Goal: Information Seeking & Learning: Check status

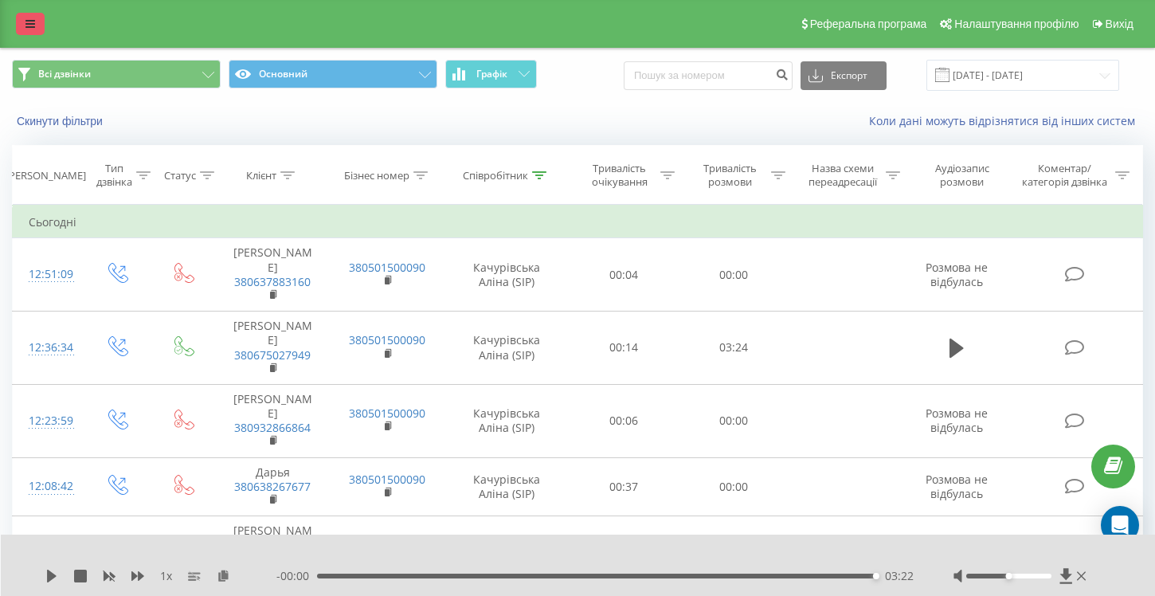
click at [29, 29] on link at bounding box center [30, 24] width 29 height 22
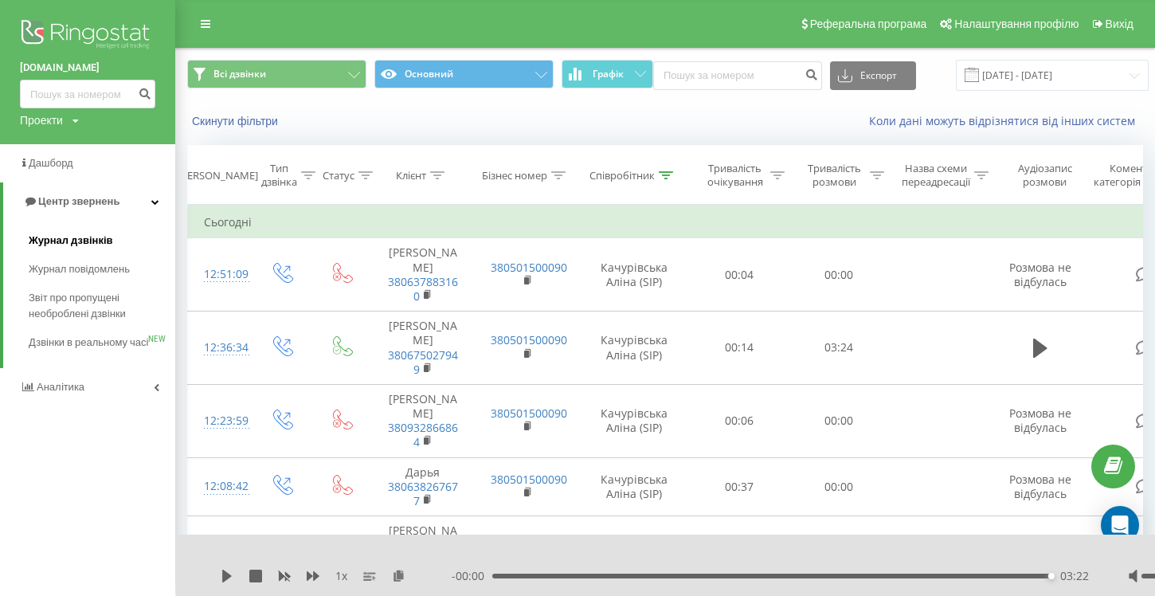
click at [76, 244] on span "Журнал дзвінків" at bounding box center [71, 241] width 84 height 16
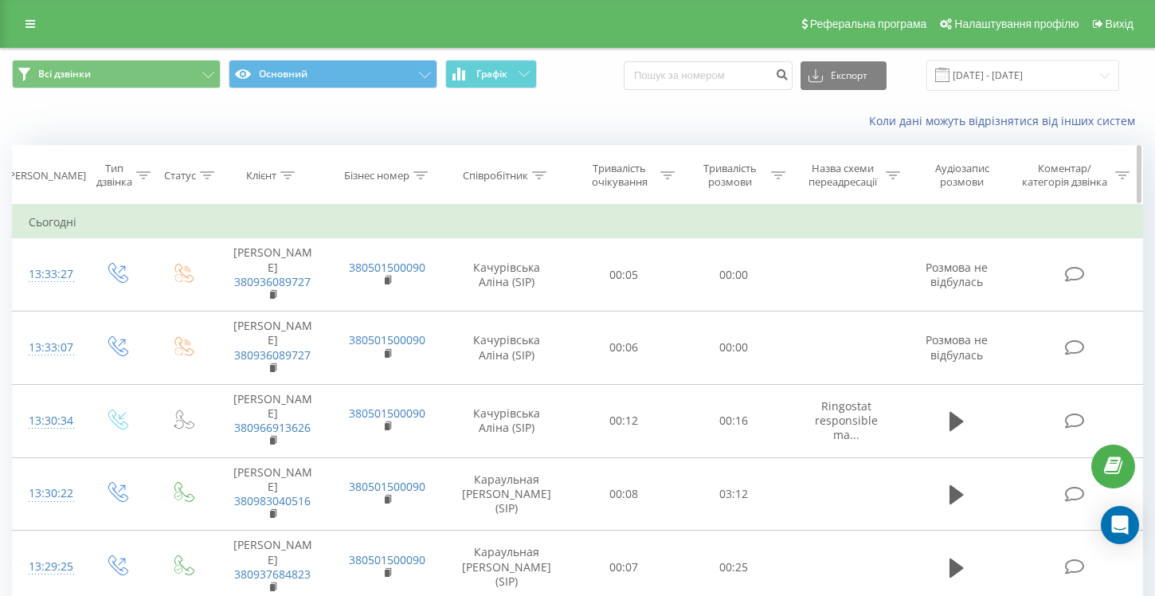
click at [539, 175] on icon at bounding box center [539, 175] width 14 height 8
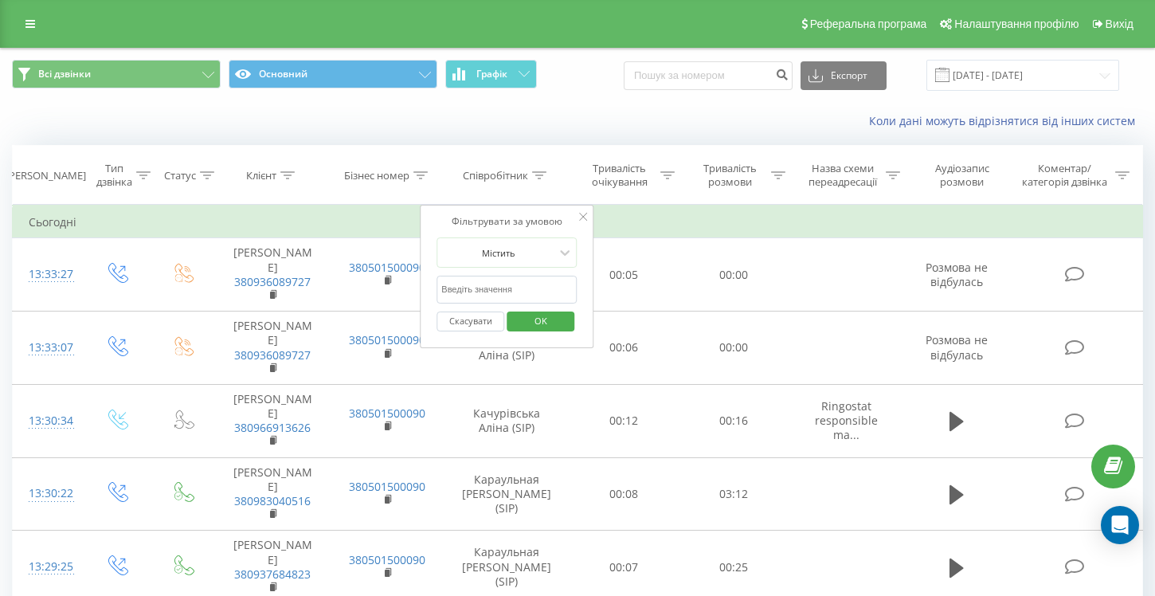
click at [542, 320] on span "OK" at bounding box center [541, 320] width 45 height 25
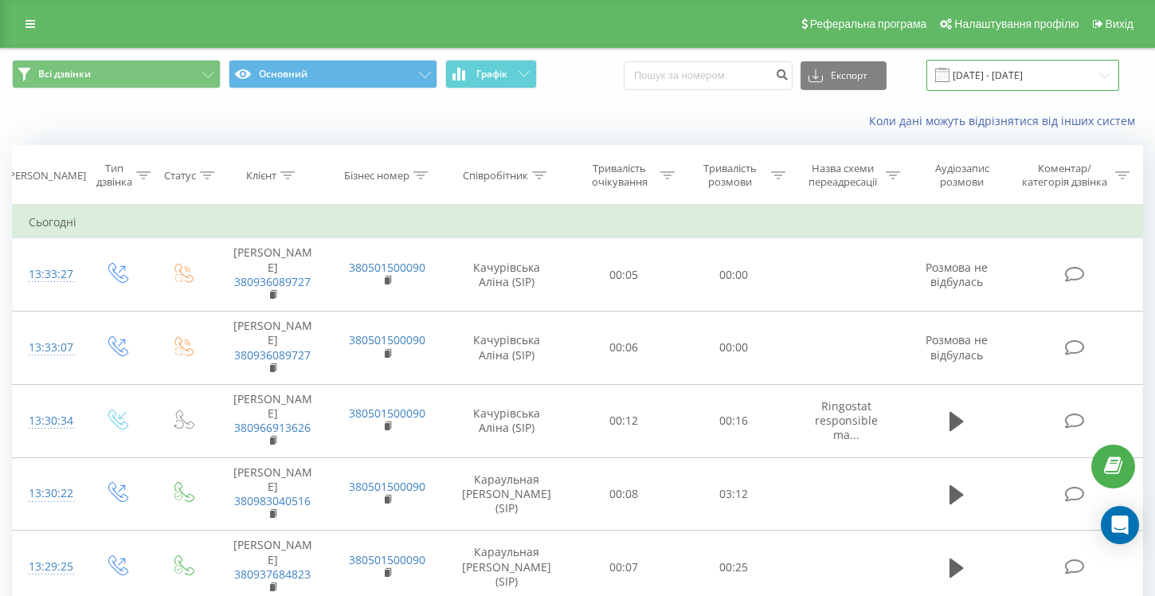
click at [1003, 80] on input "[DATE] - [DATE]" at bounding box center [1023, 75] width 193 height 31
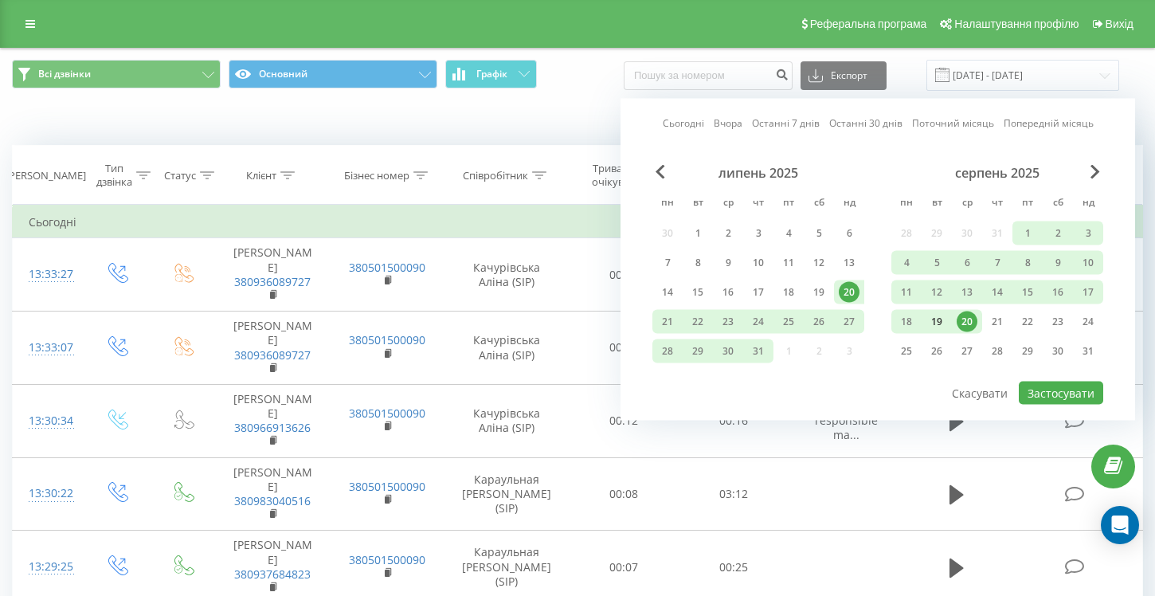
click at [942, 326] on div "19" at bounding box center [937, 322] width 21 height 21
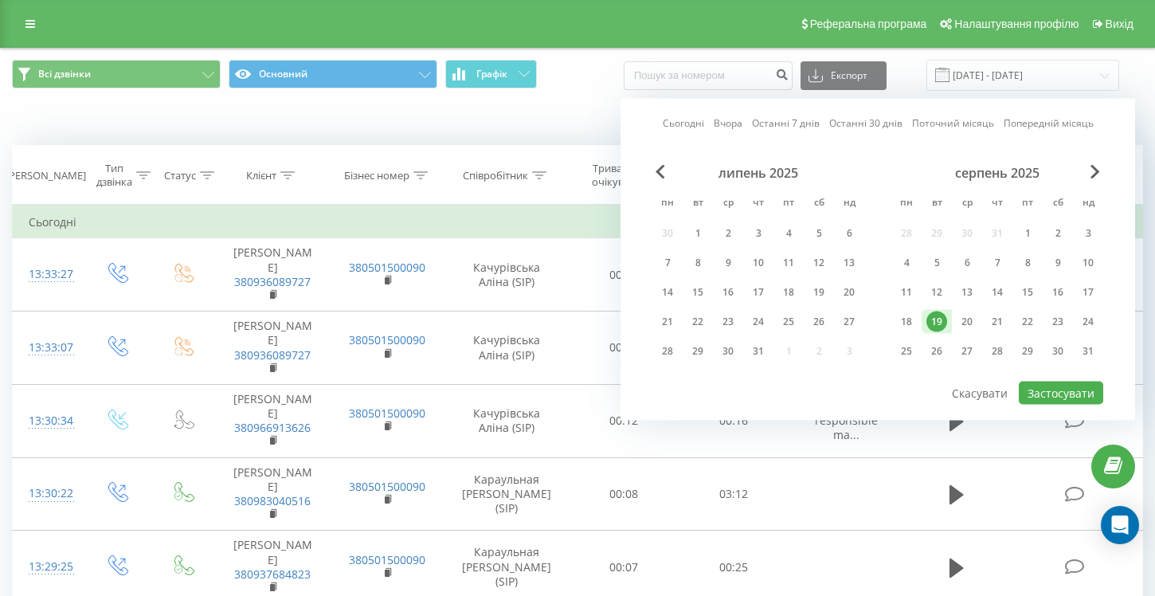
click at [942, 326] on div "19" at bounding box center [937, 322] width 21 height 21
click at [1051, 402] on button "Застосувати" at bounding box center [1061, 393] width 84 height 23
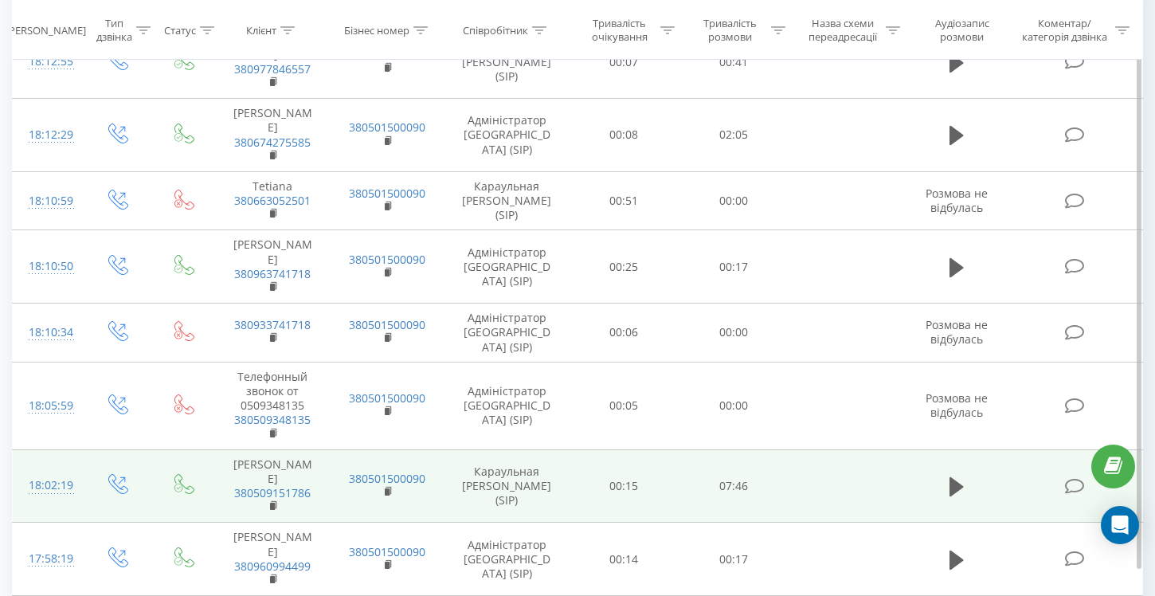
scroll to position [1417, 0]
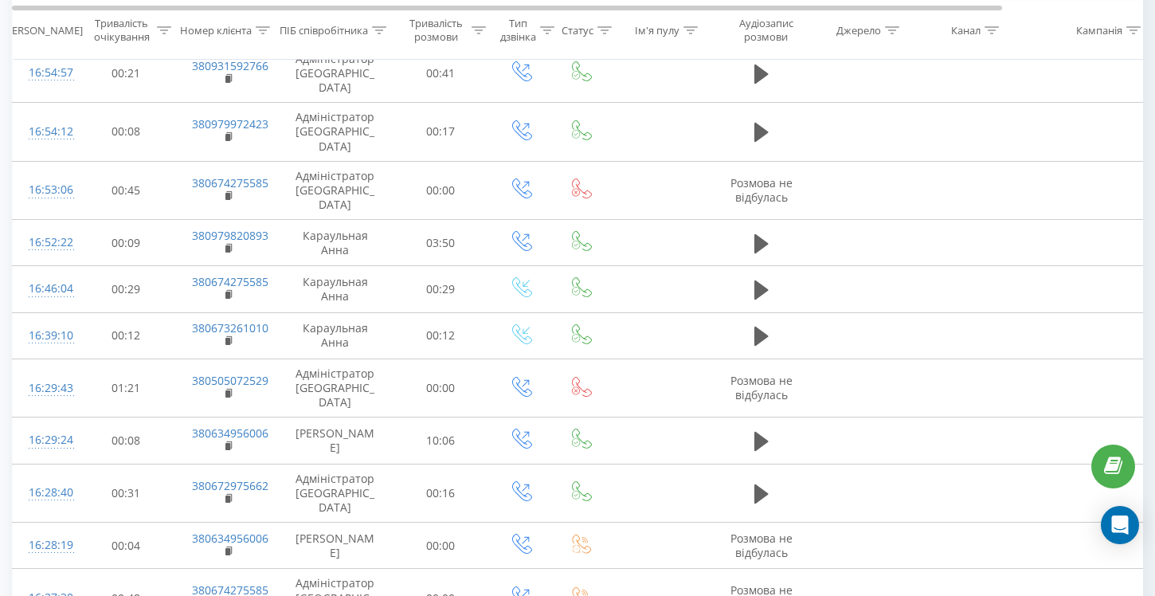
scroll to position [861, 0]
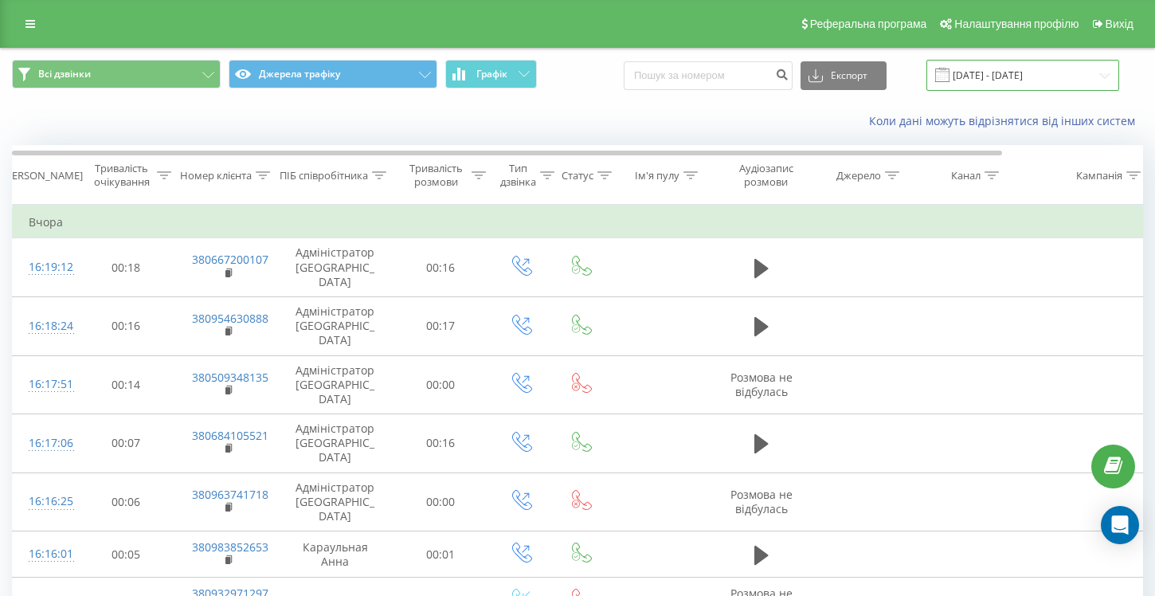
click at [1019, 73] on input "19.08.2025 - 19.08.2025" at bounding box center [1023, 75] width 193 height 31
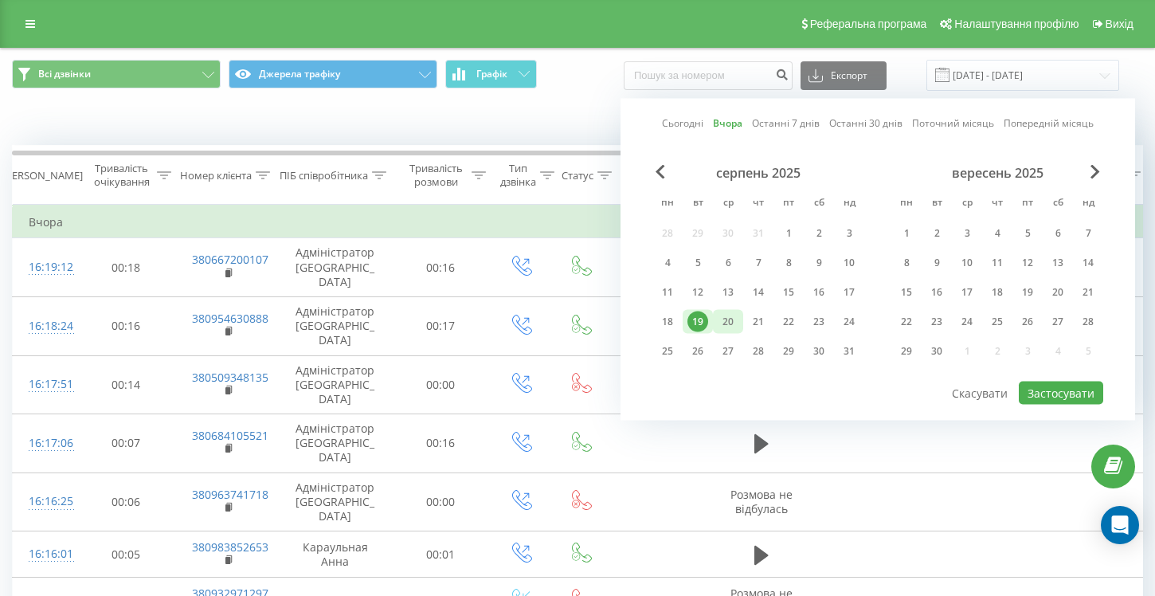
click at [725, 327] on div "20" at bounding box center [728, 322] width 21 height 21
click at [1051, 398] on button "Застосувати" at bounding box center [1061, 393] width 84 height 23
type input "20.08.2025 - 20.08.2025"
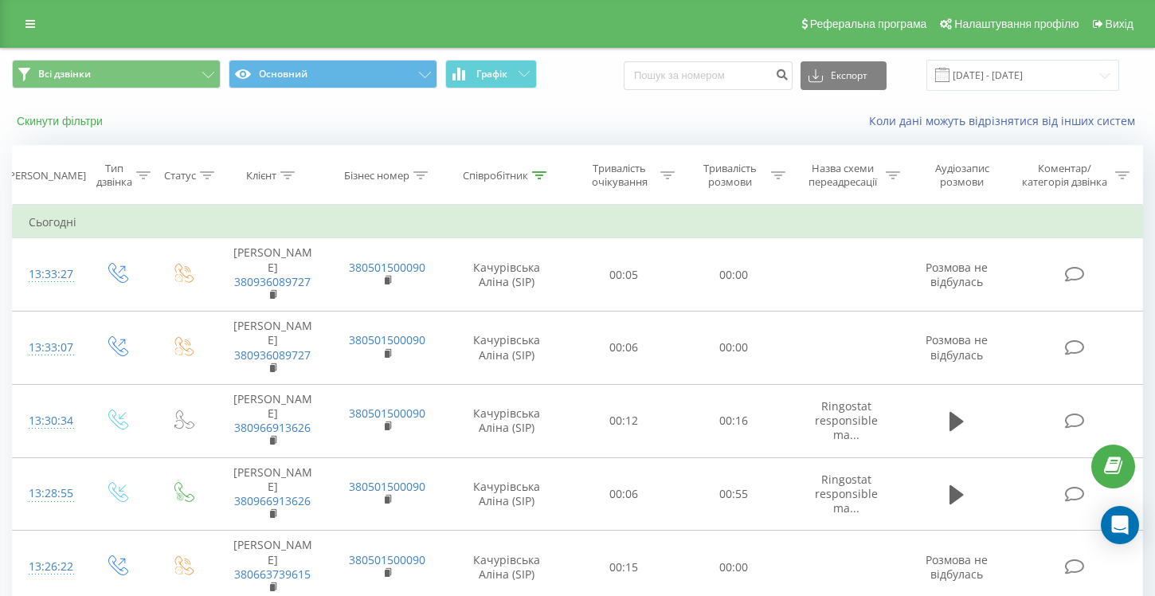
click at [80, 126] on button "Скинути фільтри" at bounding box center [61, 121] width 99 height 14
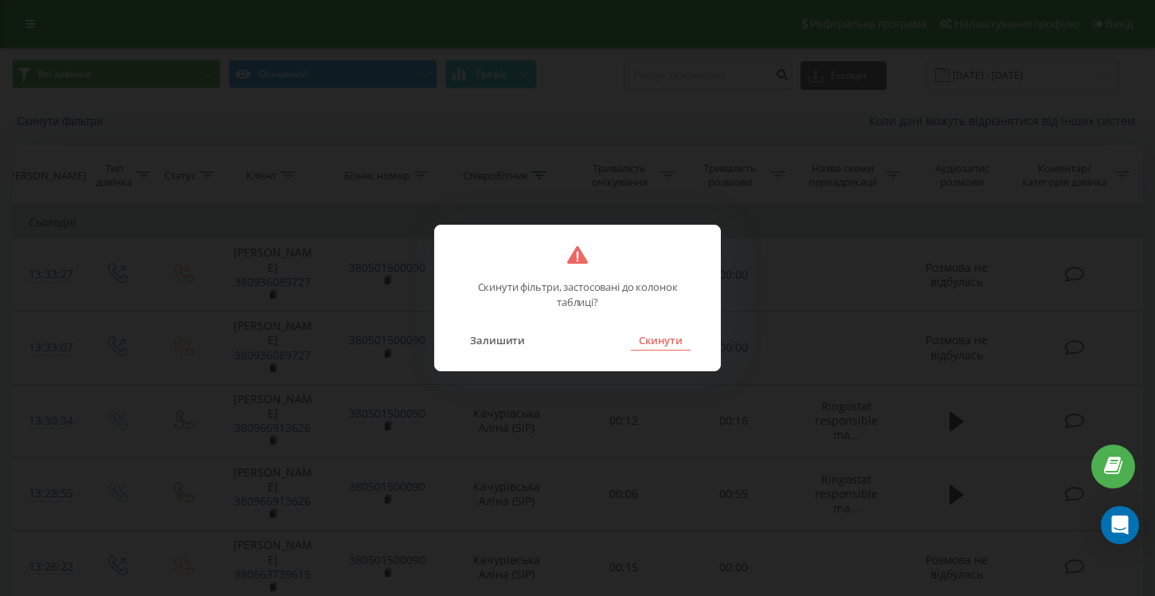
click at [669, 347] on button "Скинути" at bounding box center [661, 340] width 60 height 21
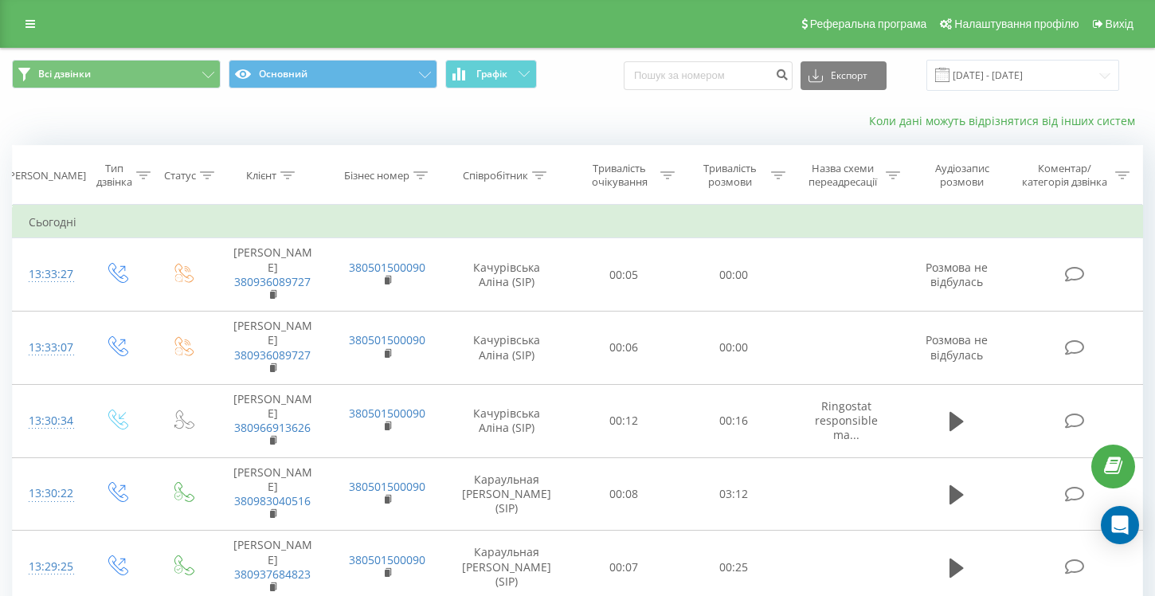
click at [940, 124] on link "Коли дані можуть відрізнятися вiд інших систем" at bounding box center [1006, 120] width 274 height 15
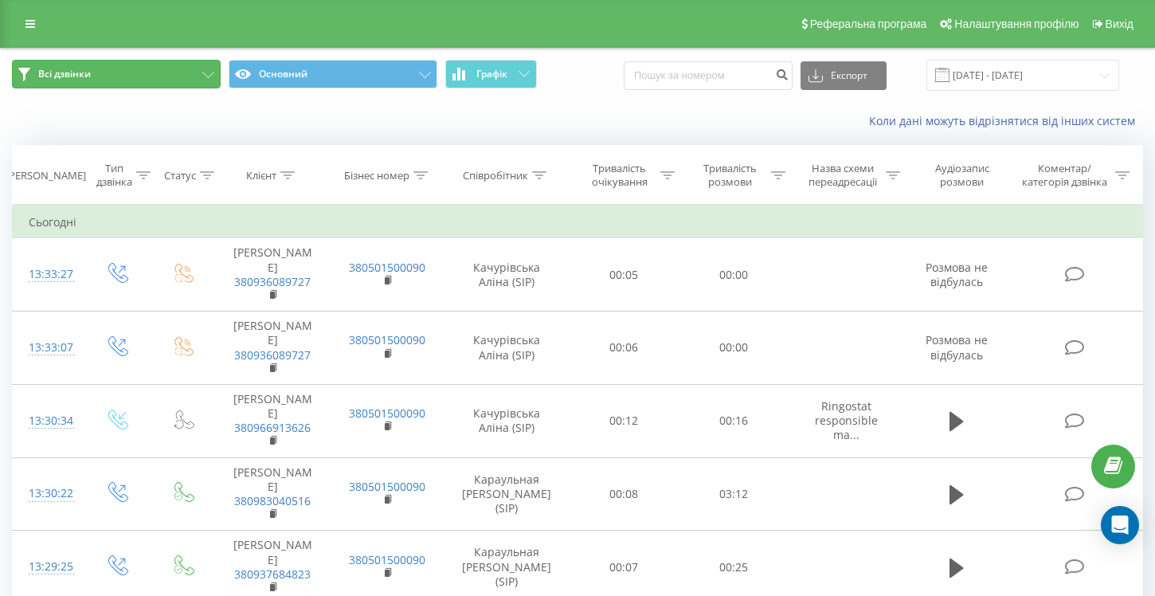
click at [114, 83] on button "Всі дзвінки" at bounding box center [116, 74] width 209 height 29
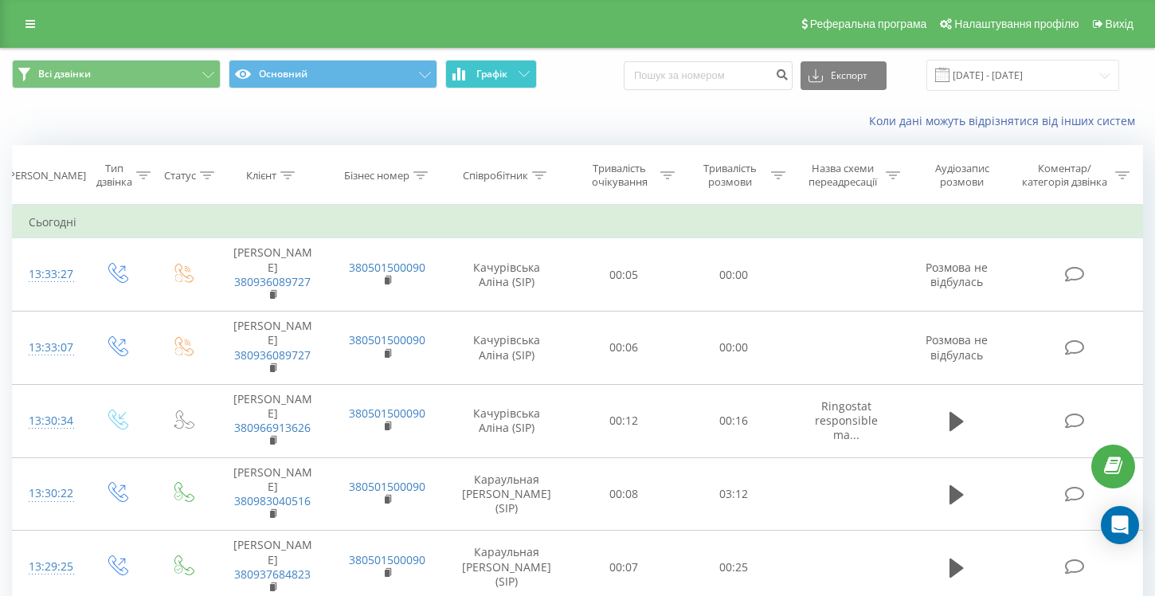
click at [531, 66] on button "Графік" at bounding box center [491, 74] width 92 height 29
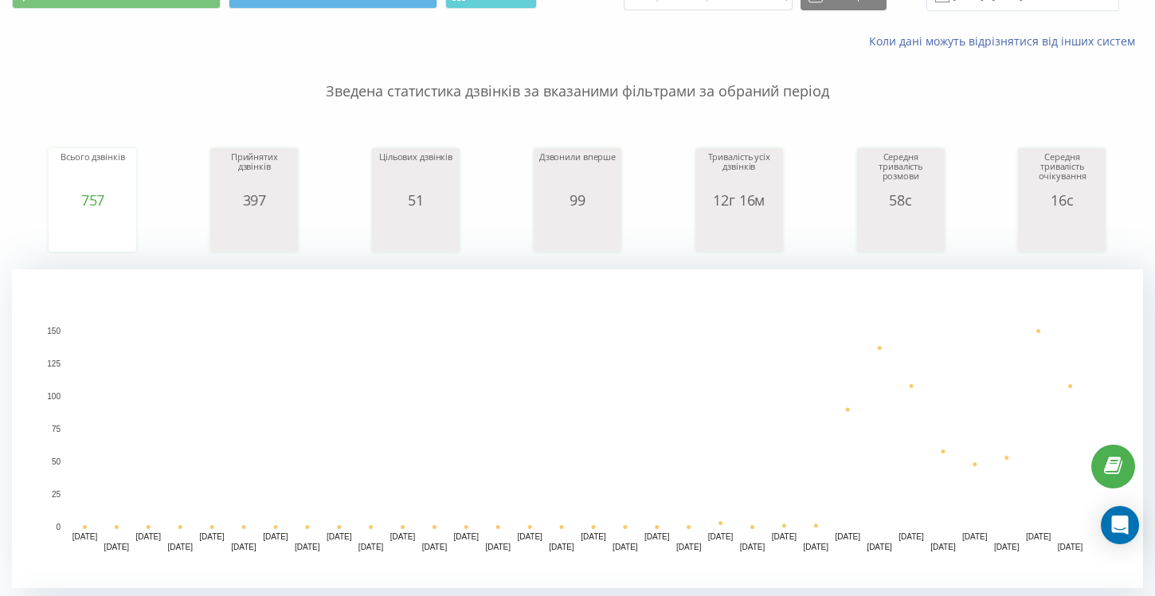
scroll to position [99, 0]
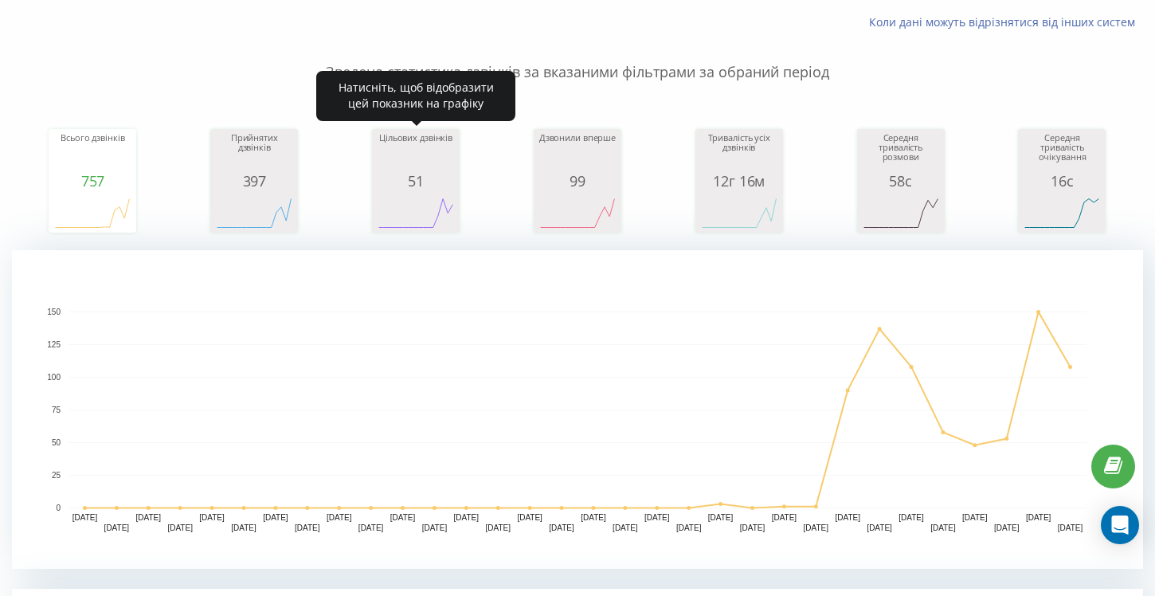
click at [417, 173] on div "51" at bounding box center [416, 181] width 80 height 16
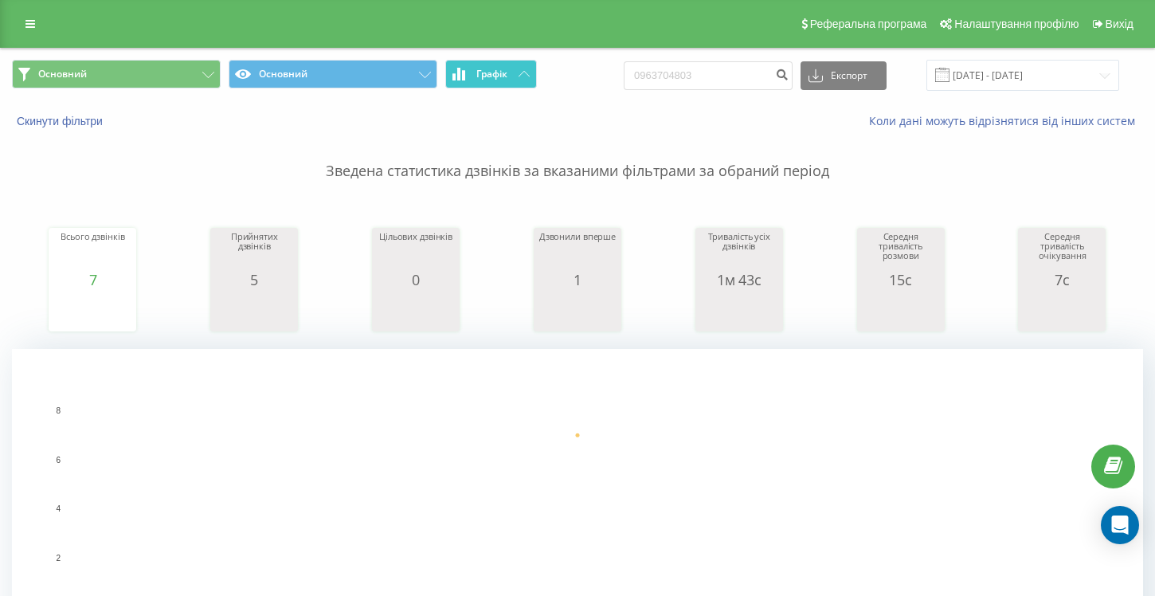
click at [508, 76] on button "Графік" at bounding box center [491, 74] width 92 height 29
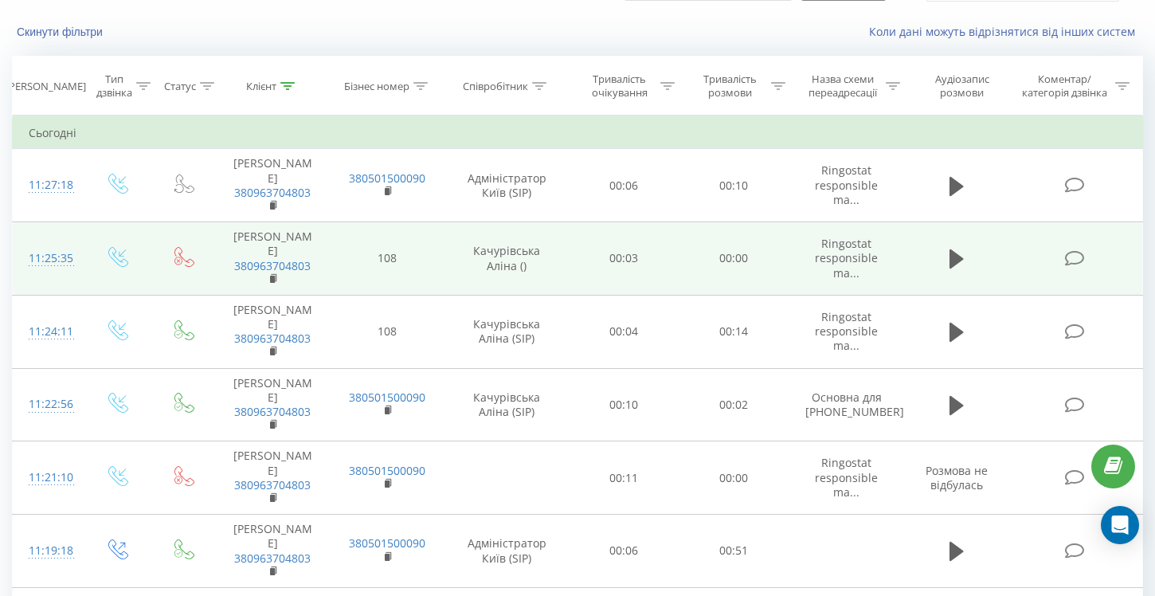
scroll to position [112, 0]
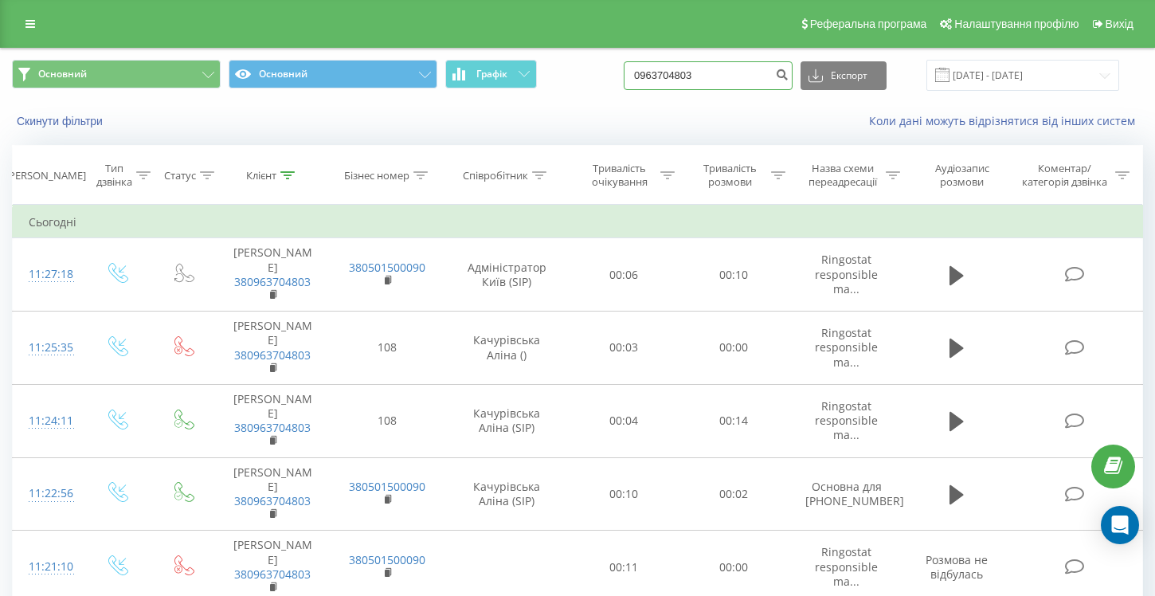
click at [748, 80] on input "0963704803" at bounding box center [708, 75] width 169 height 29
type input "0"
click at [509, 131] on div "Скинути фільтри Коли дані можуть відрізнятися вiд інших систем" at bounding box center [578, 121] width 1154 height 38
click at [78, 120] on button "Скинути фільтри" at bounding box center [61, 121] width 99 height 14
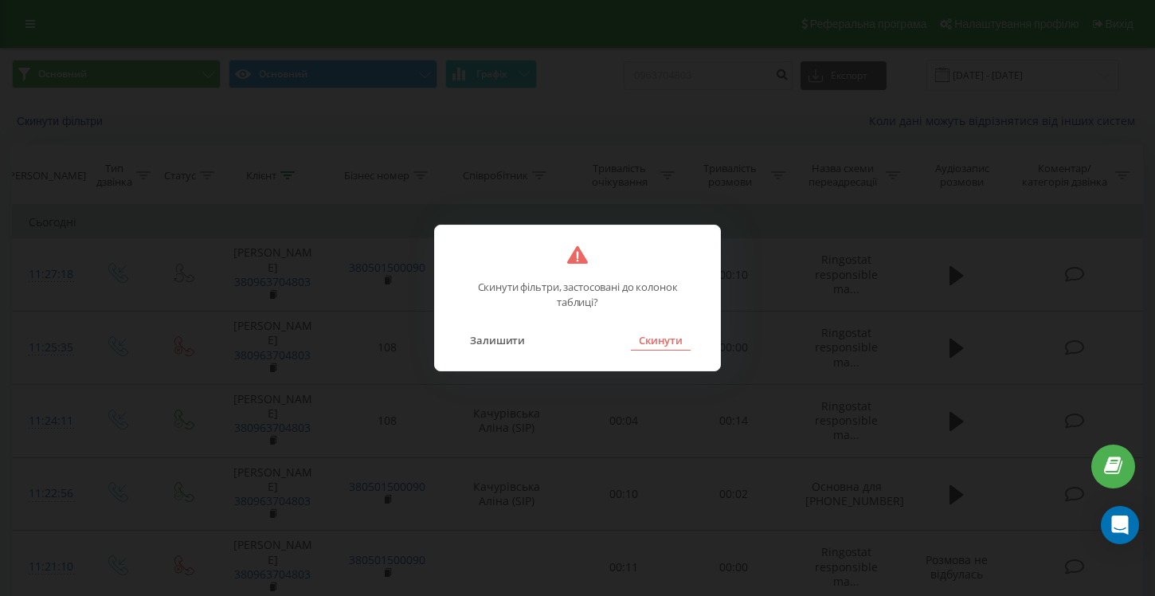
click at [669, 339] on button "Скинути" at bounding box center [661, 340] width 60 height 21
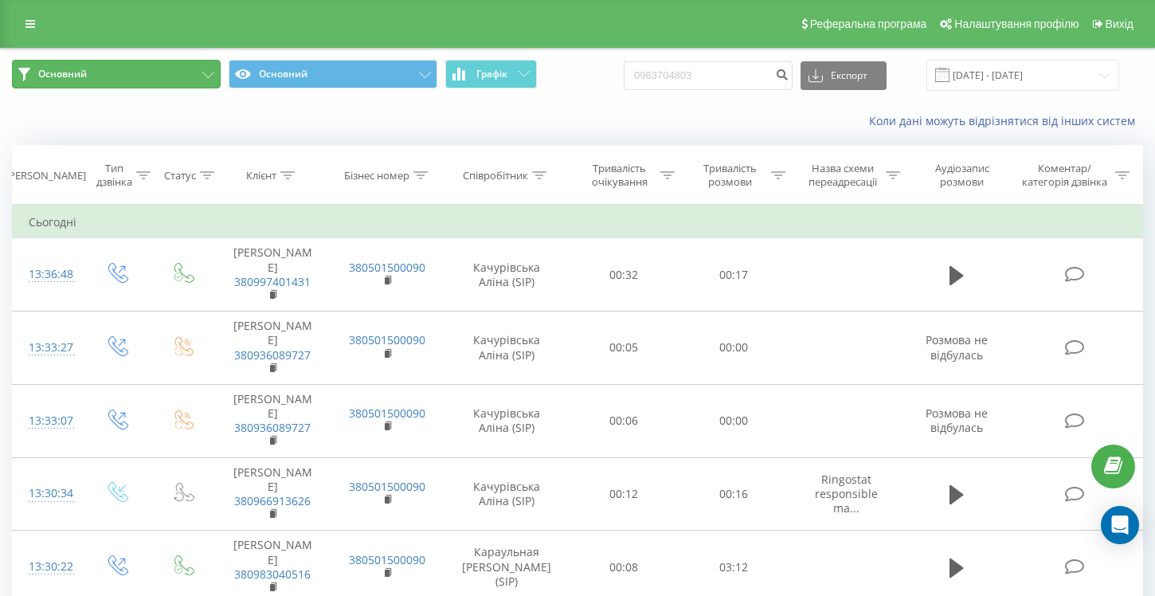
click at [202, 73] on icon at bounding box center [208, 75] width 12 height 6
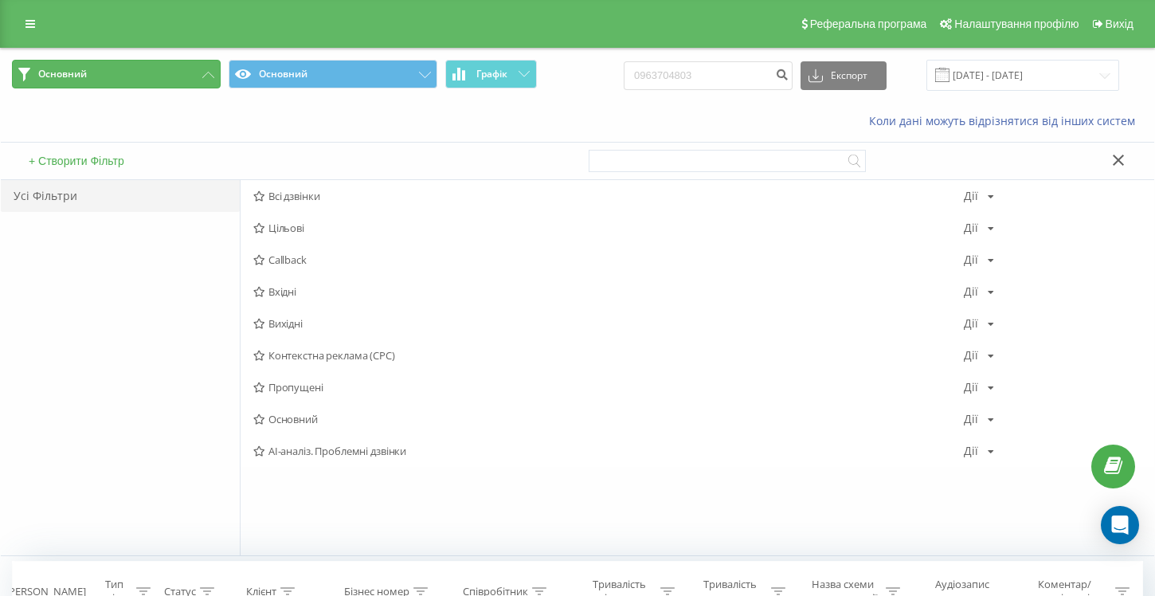
click at [206, 74] on icon at bounding box center [208, 75] width 12 height 6
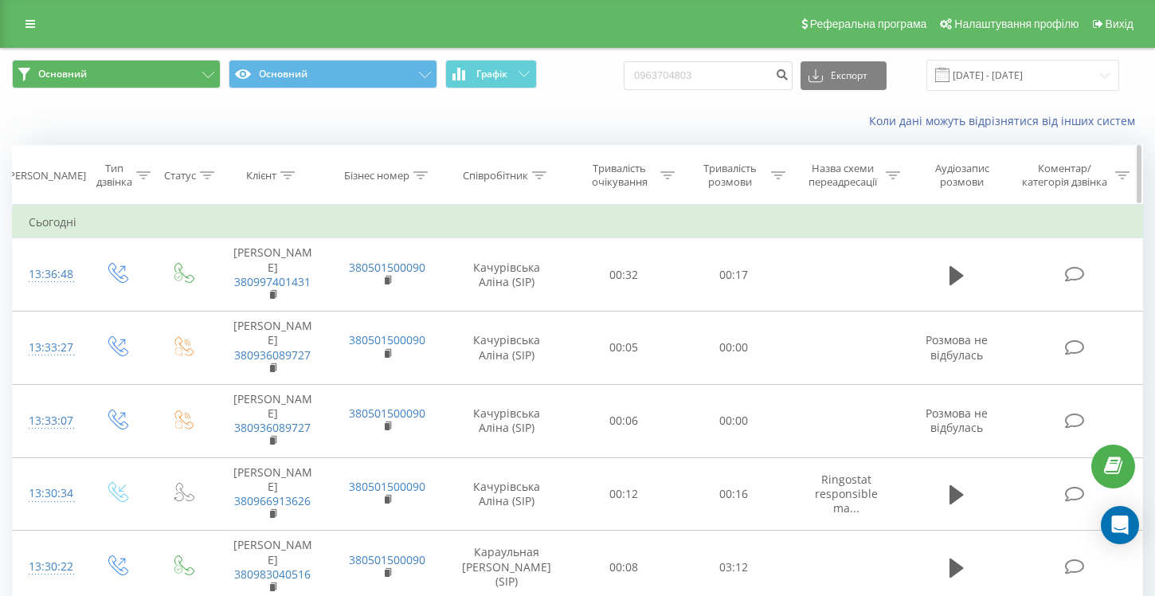
click at [207, 171] on icon at bounding box center [208, 175] width 14 height 8
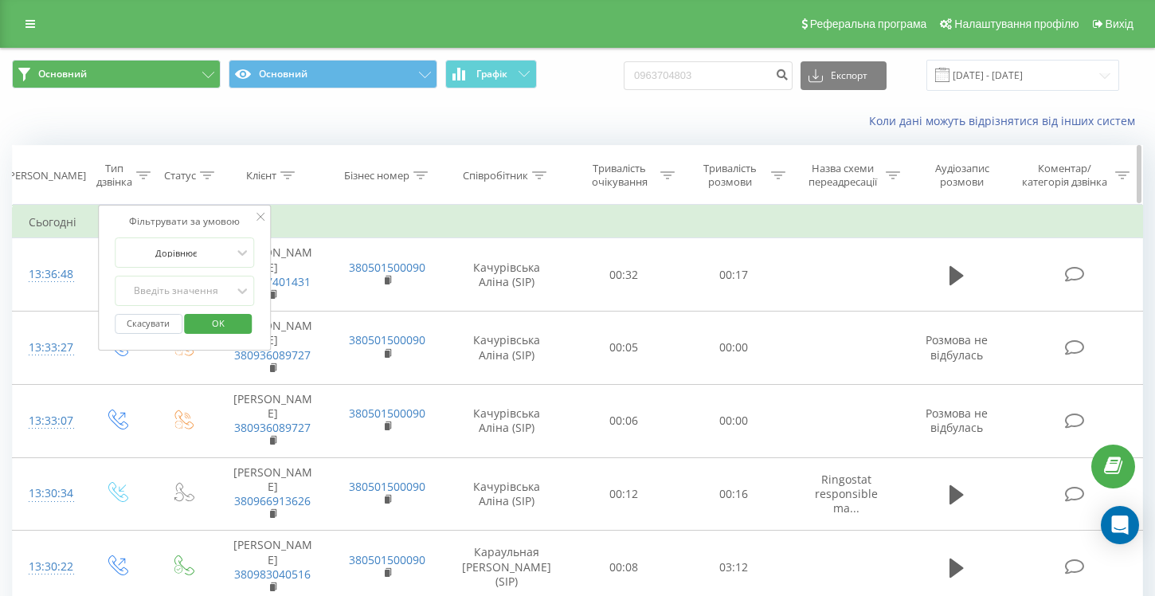
click at [207, 171] on icon at bounding box center [208, 175] width 14 height 8
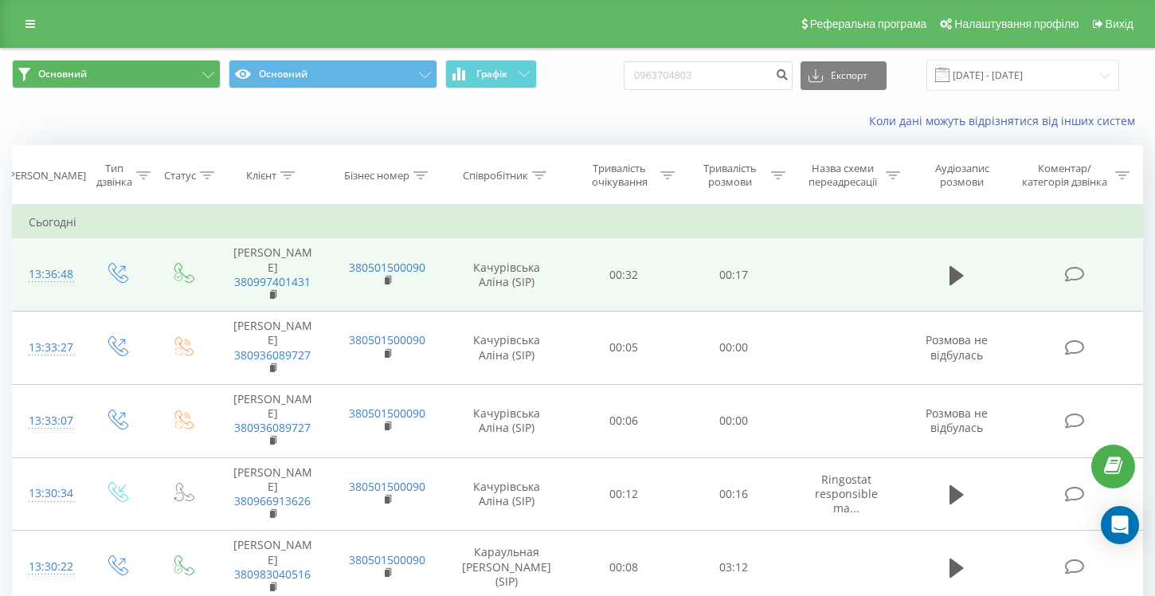
click at [1078, 273] on icon at bounding box center [1075, 274] width 20 height 17
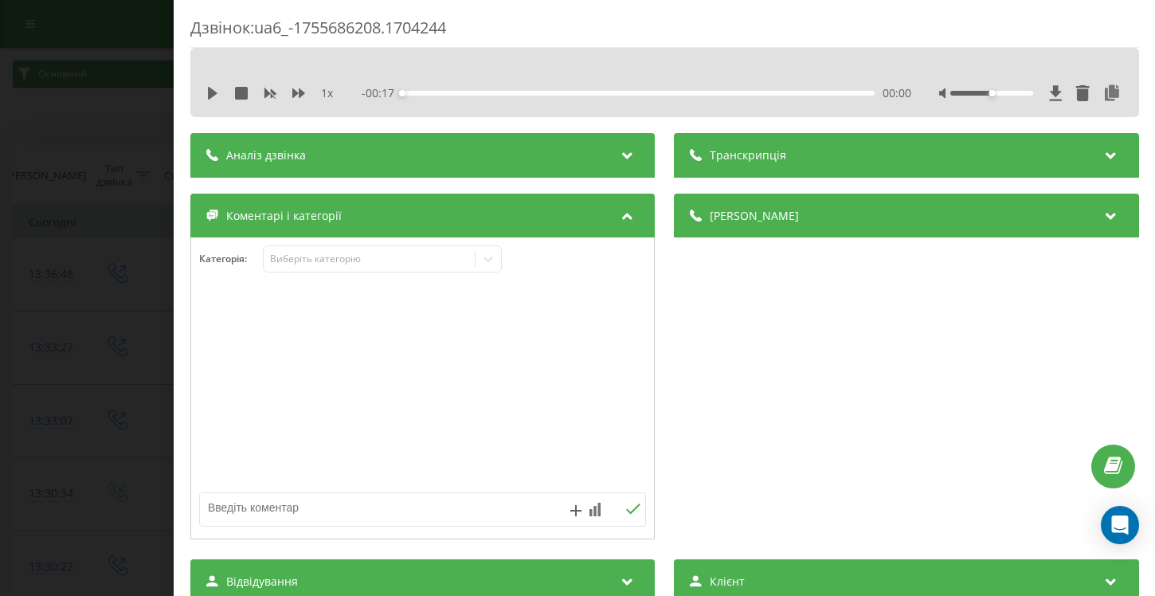
click at [629, 153] on icon at bounding box center [627, 153] width 19 height 16
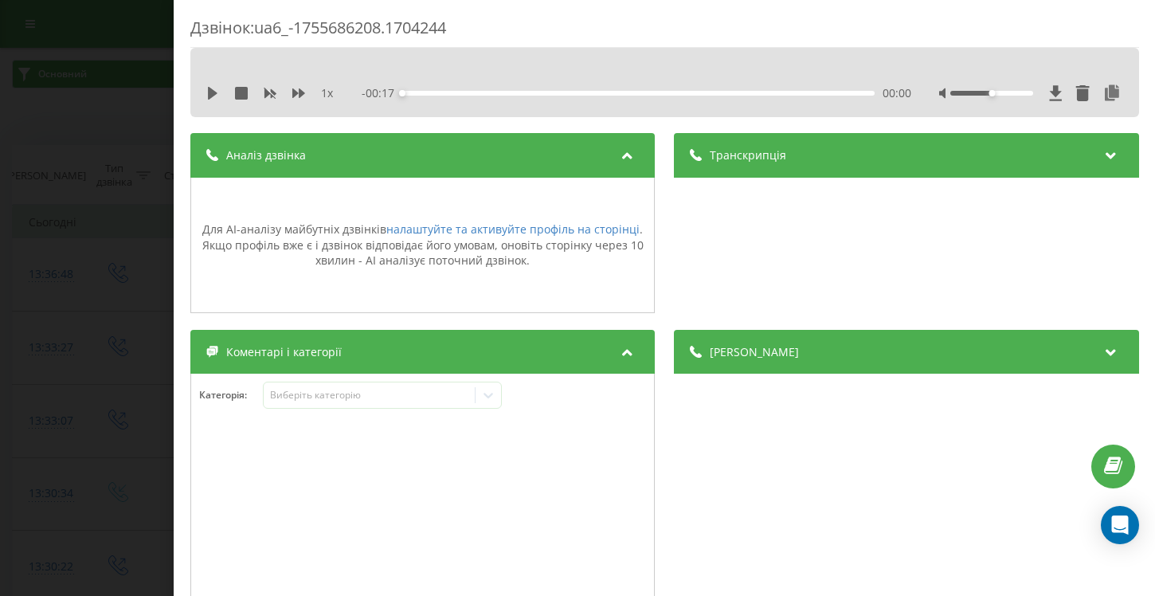
click at [629, 153] on icon at bounding box center [627, 153] width 19 height 16
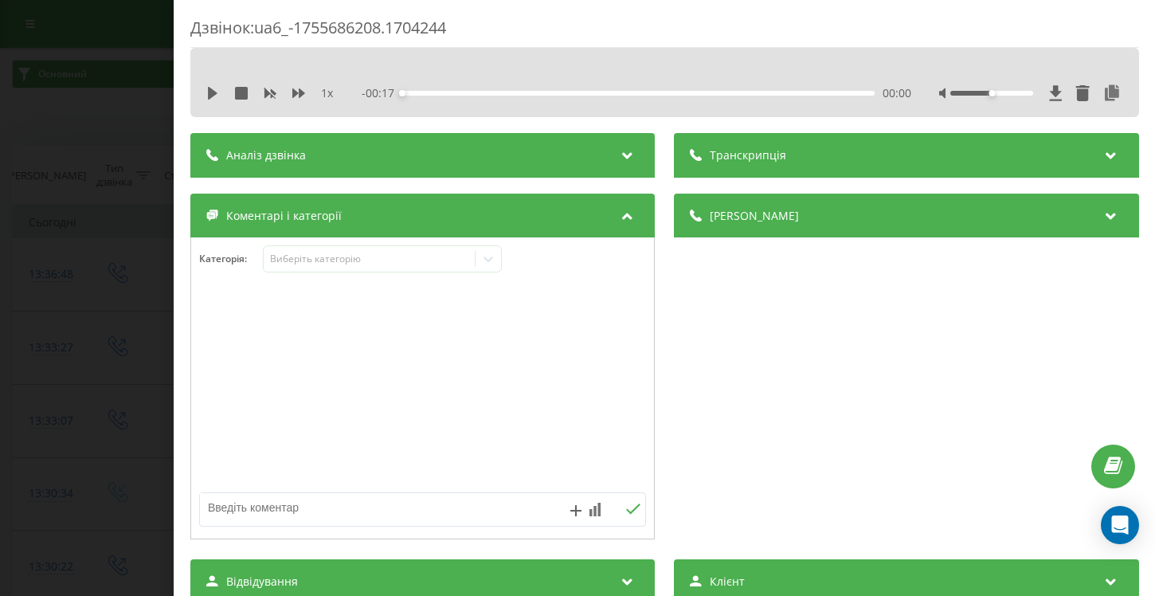
click at [1112, 155] on icon at bounding box center [1110, 153] width 19 height 16
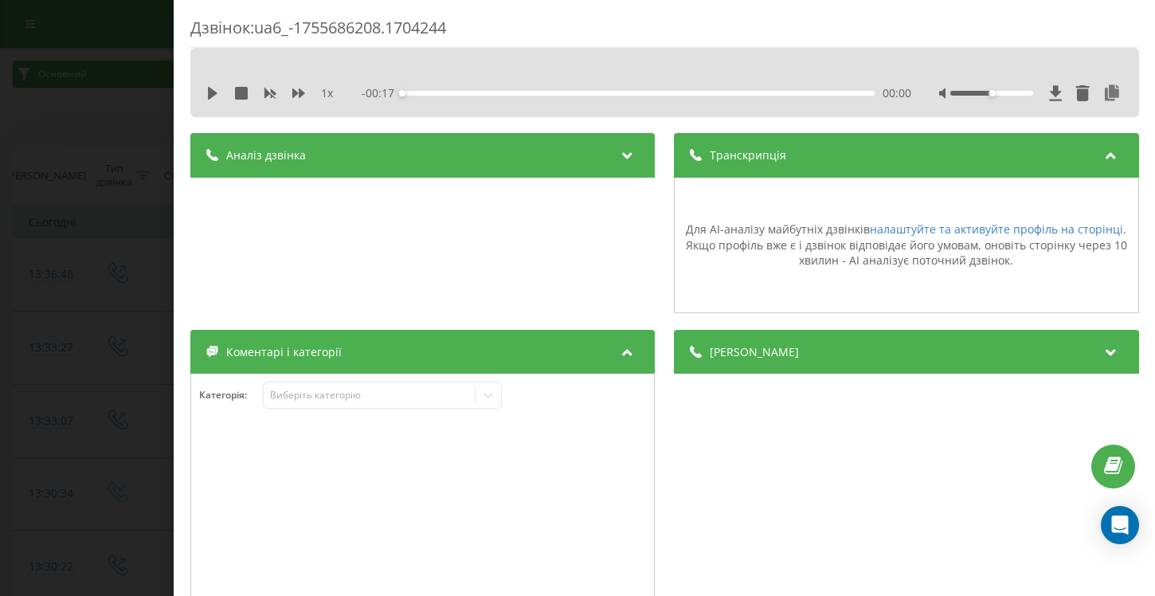
click at [1112, 155] on icon at bounding box center [1110, 153] width 19 height 16
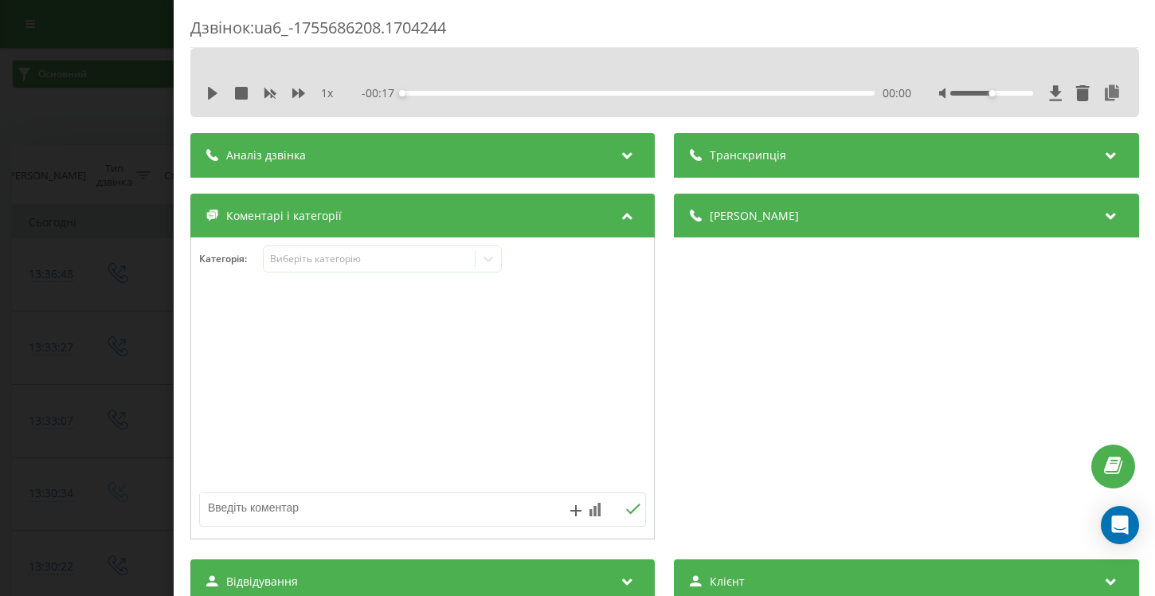
click at [124, 105] on div "Дзвінок : ua6_-1755686208.1704244 1 x - 00:17 00:00 00:00 Транскрипція Для AI-а…" at bounding box center [577, 298] width 1155 height 596
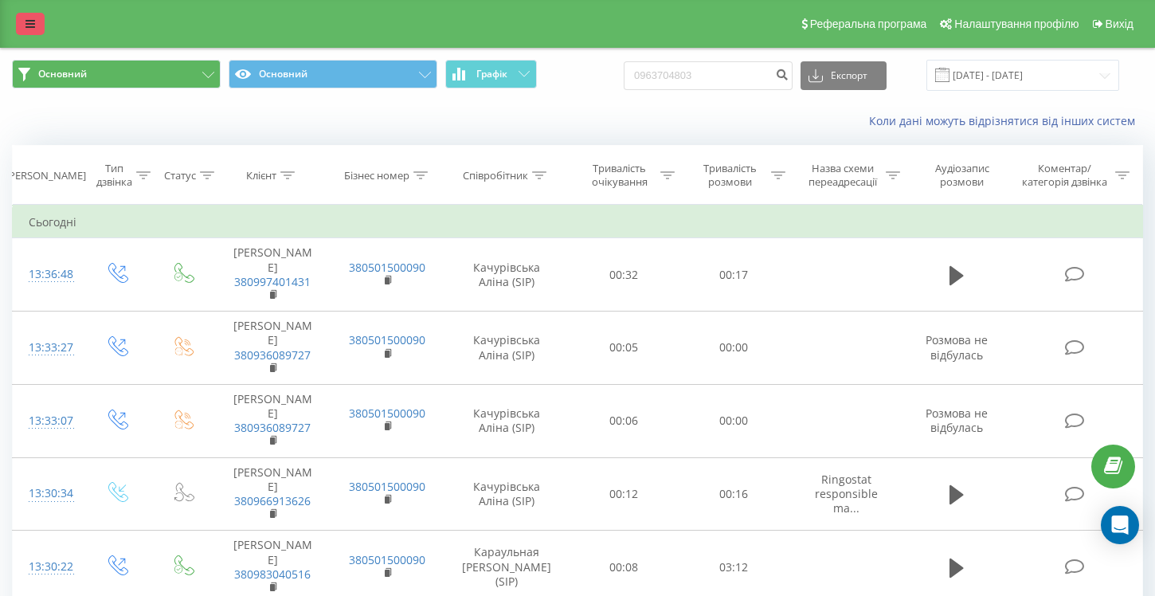
click at [18, 22] on link at bounding box center [30, 24] width 29 height 22
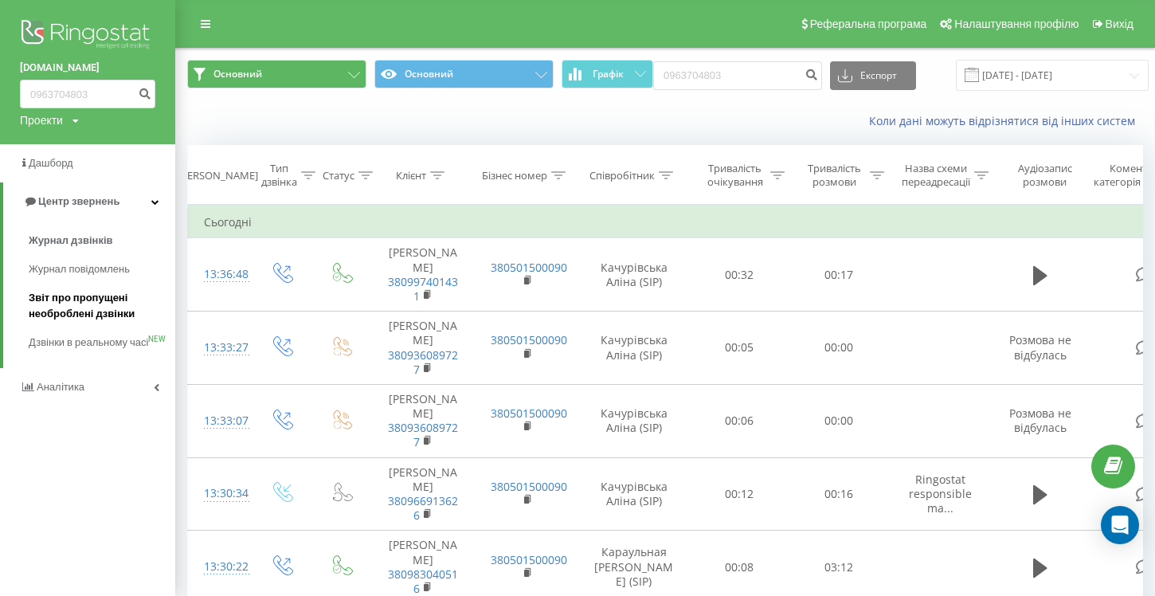
click at [84, 312] on span "Звіт про пропущені необроблені дзвінки" at bounding box center [98, 306] width 139 height 32
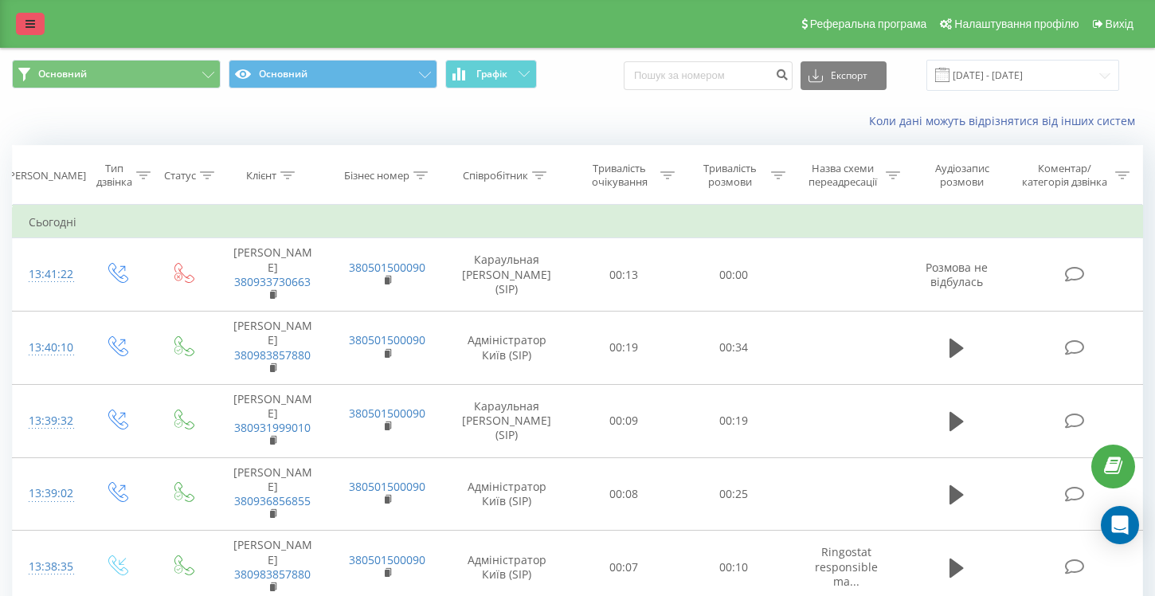
click at [25, 22] on link at bounding box center [30, 24] width 29 height 22
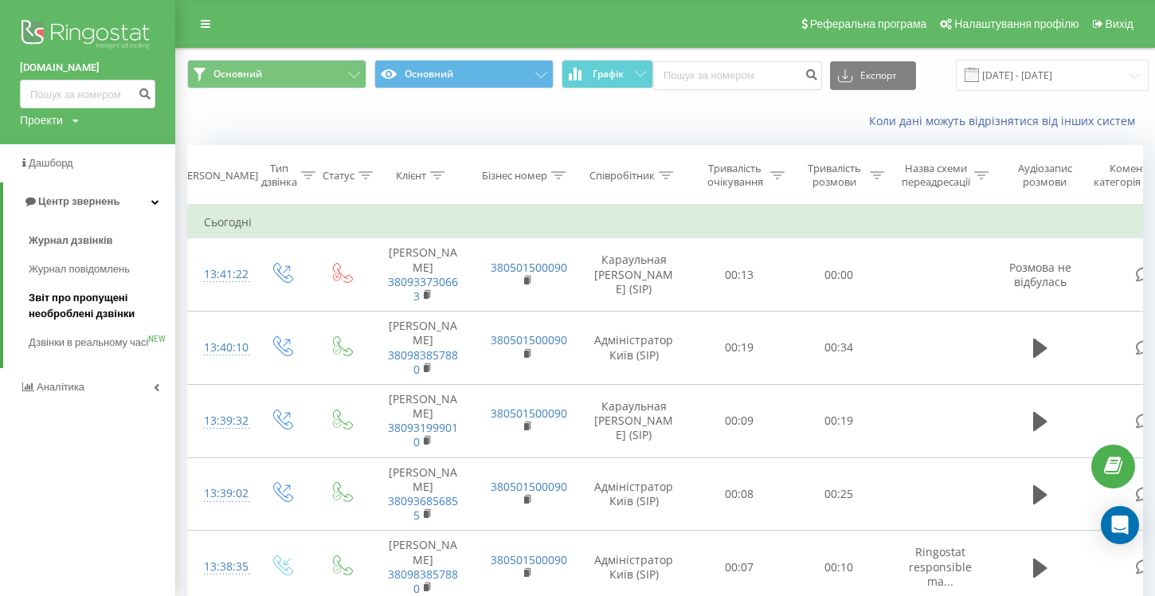
click at [63, 309] on span "Звіт про пропущені необроблені дзвінки" at bounding box center [98, 306] width 139 height 32
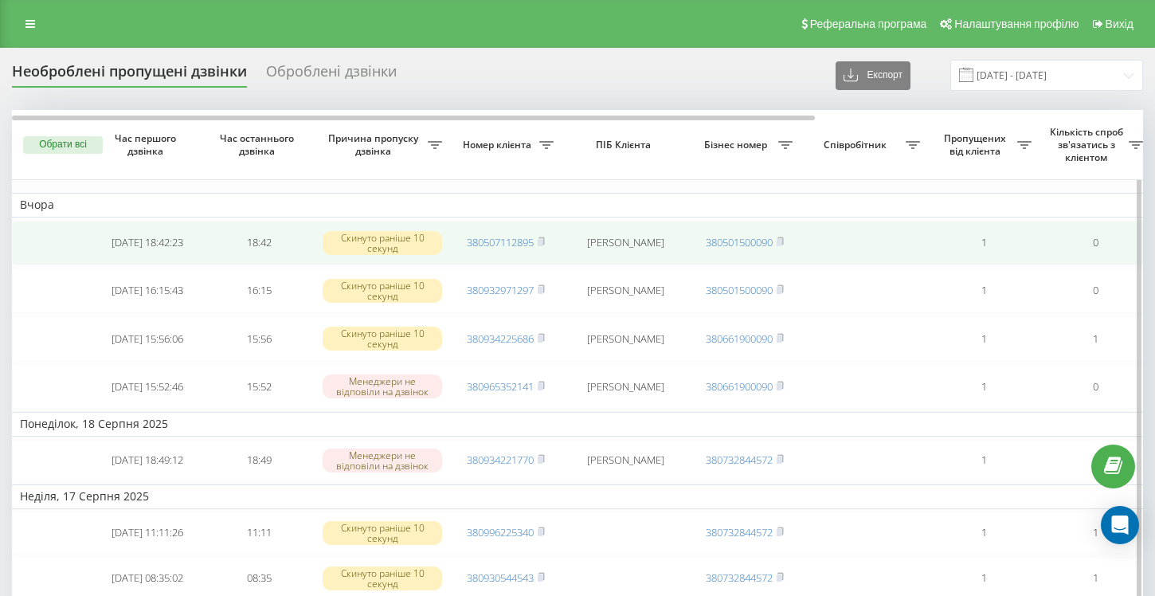
click at [617, 243] on td "Ольга Жирьонкіна" at bounding box center [625, 243] width 127 height 45
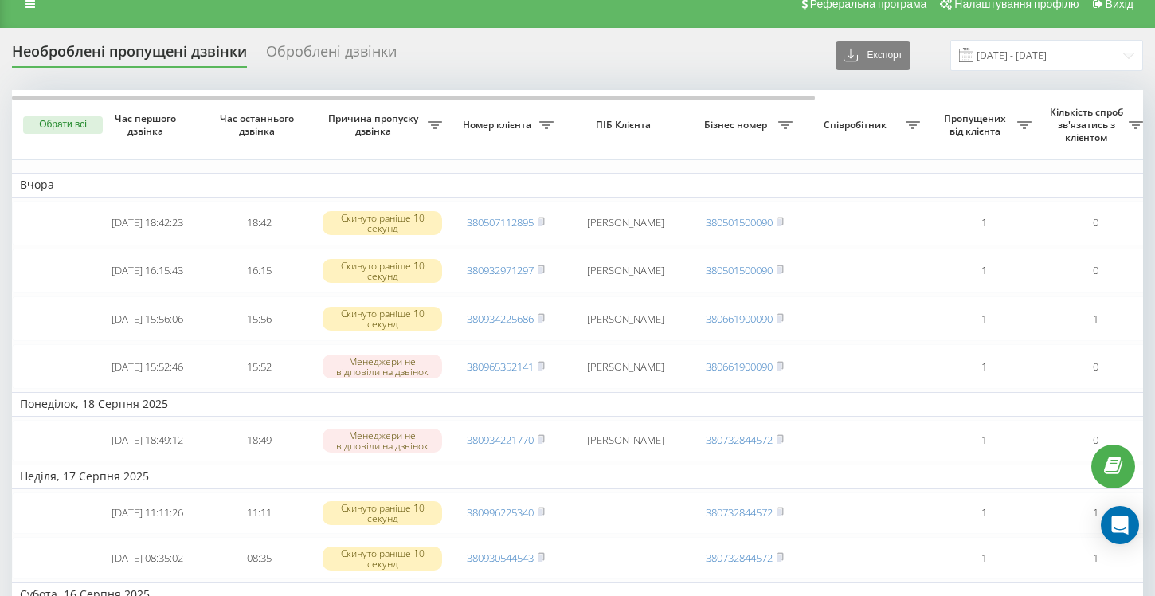
click at [311, 48] on div "Оброблені дзвінки" at bounding box center [331, 55] width 131 height 25
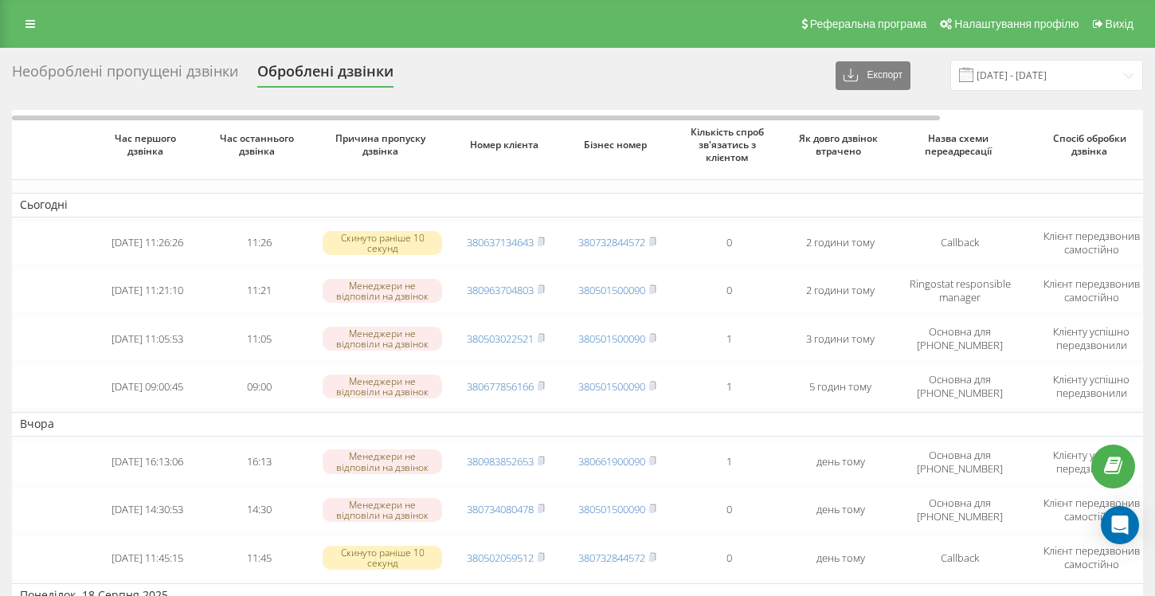
click at [143, 69] on div "Необроблені пропущені дзвінки" at bounding box center [125, 75] width 226 height 25
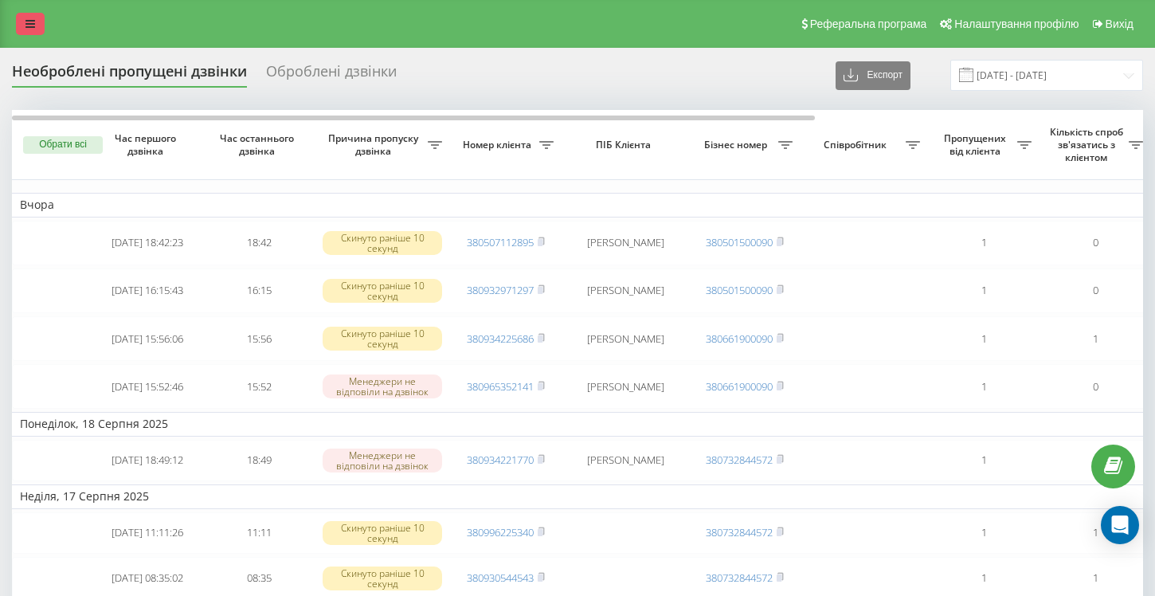
click at [30, 22] on icon at bounding box center [30, 23] width 10 height 11
